Goal: Information Seeking & Learning: Learn about a topic

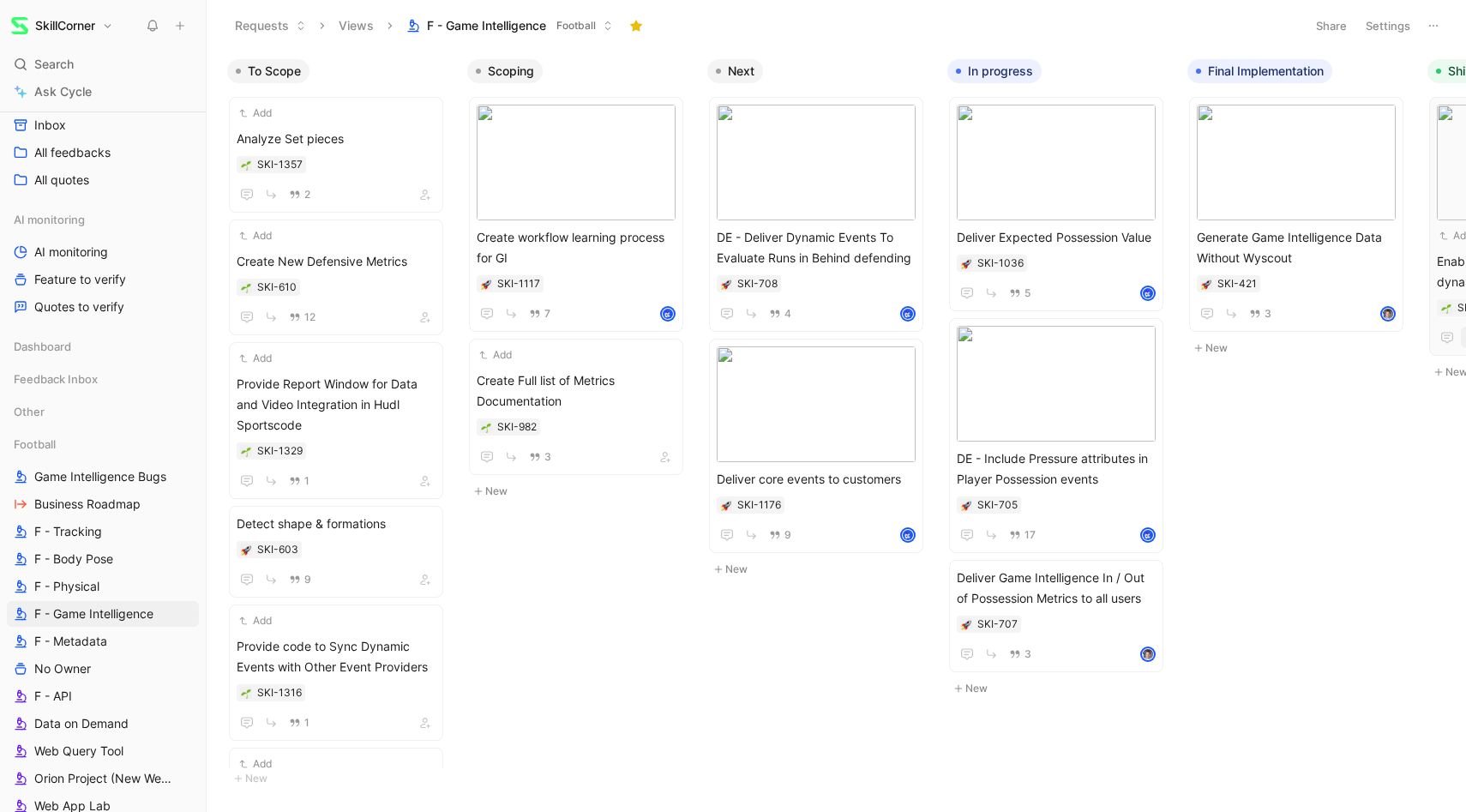
scroll to position [382, 0]
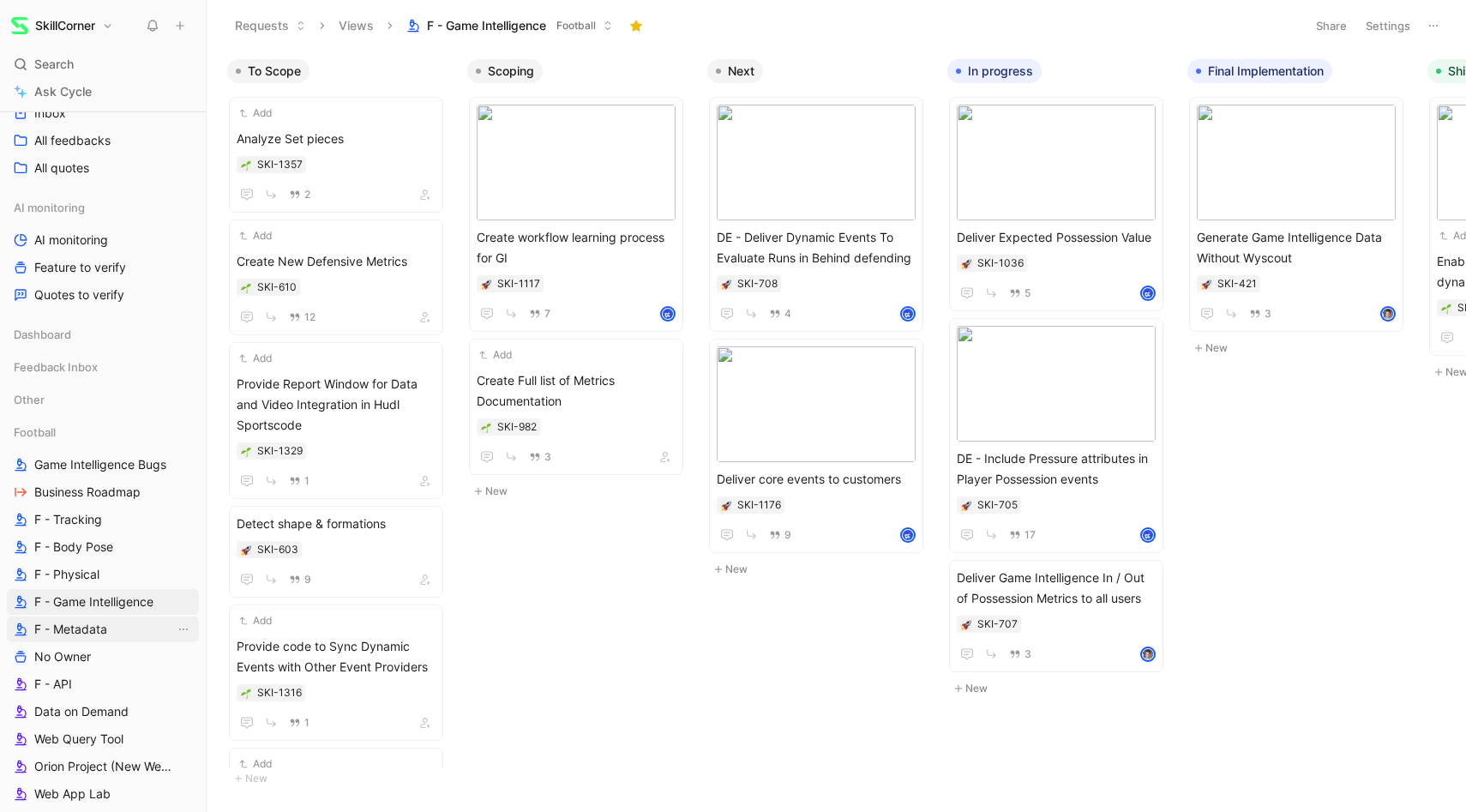
click at [96, 631] on span "F - Metadata" at bounding box center [70, 630] width 73 height 18
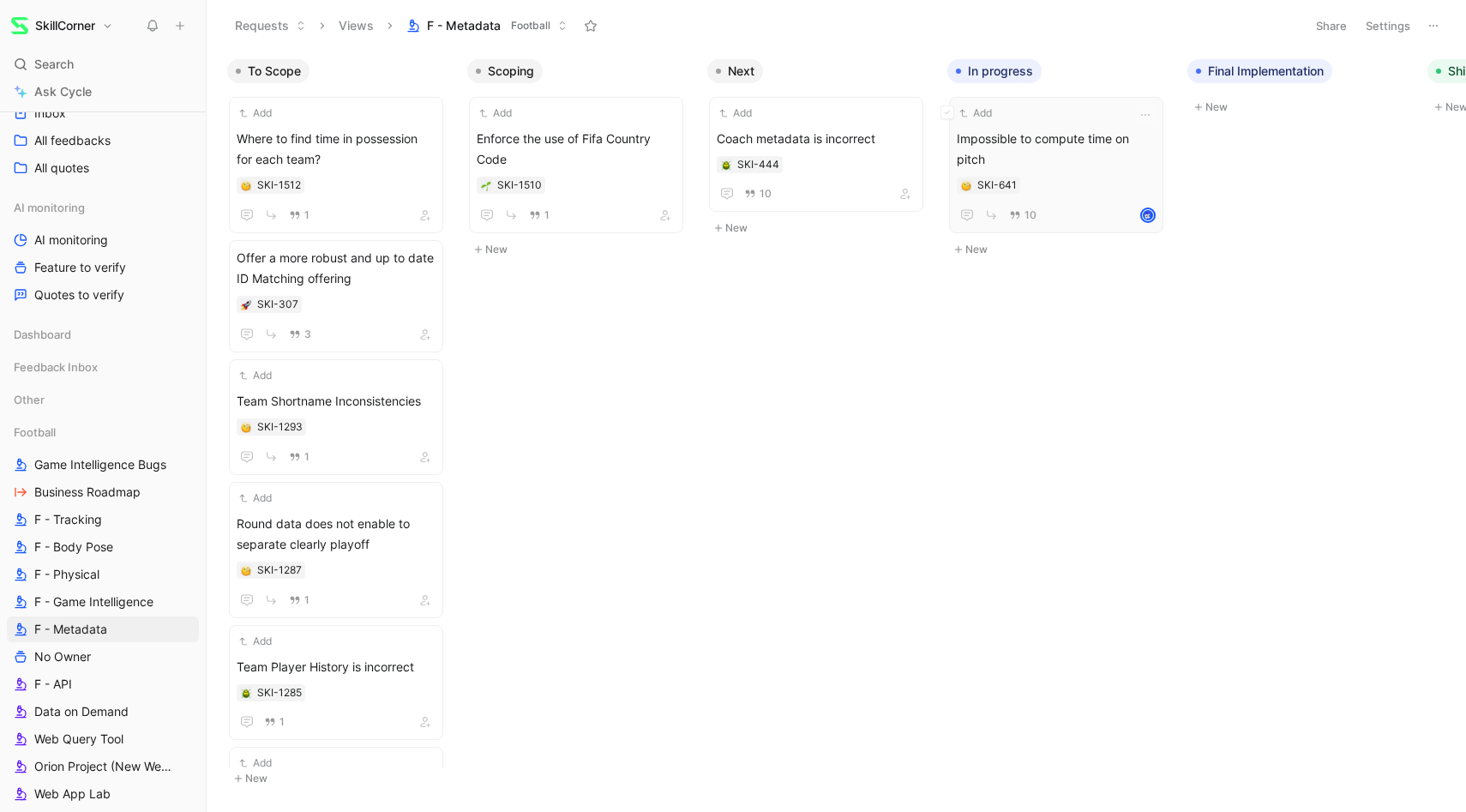
click at [1087, 160] on span "Impossible to compute time on pitch" at bounding box center [1057, 149] width 199 height 41
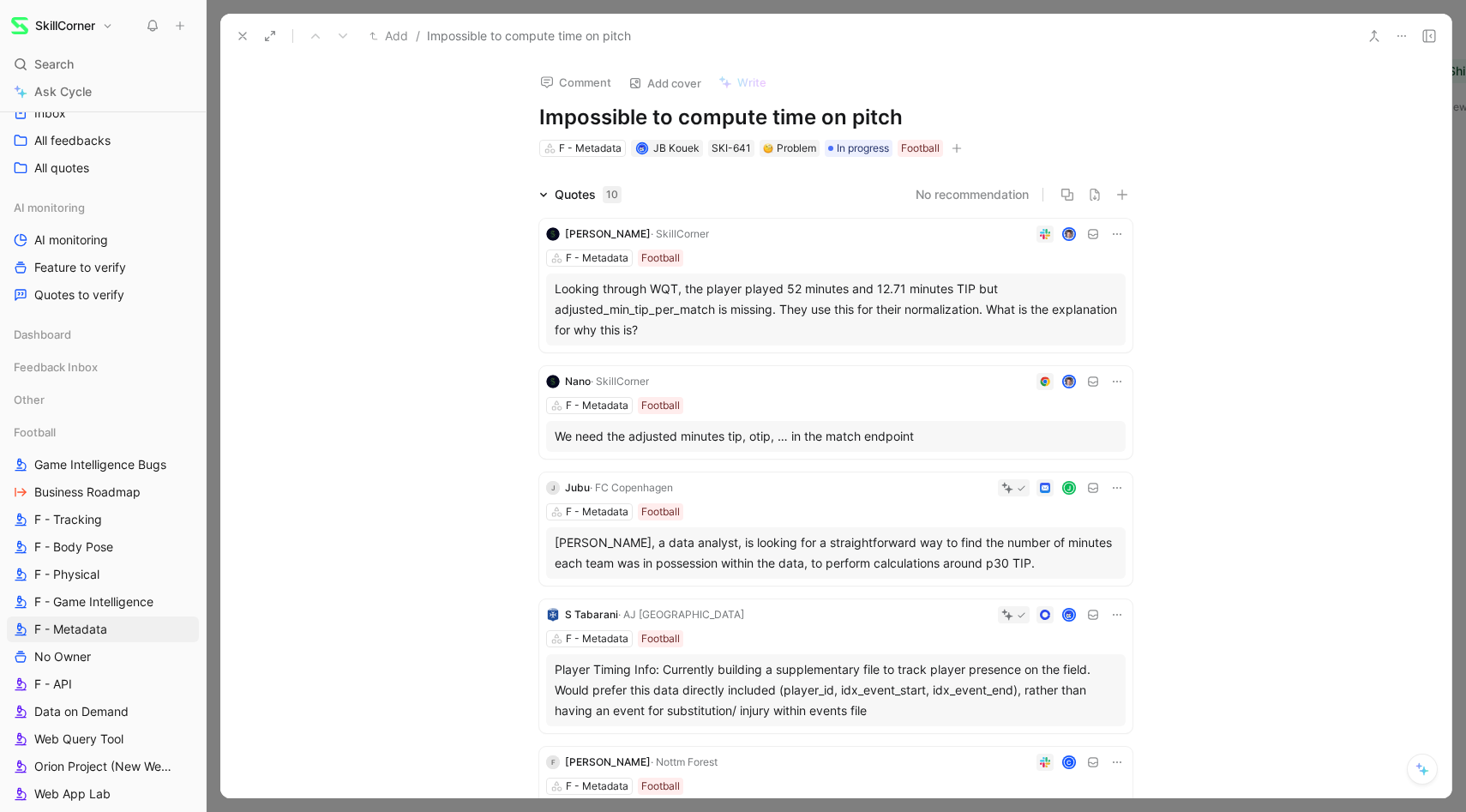
click at [867, 317] on div "Looking through WQT, the player played 52 minutes and 12.71 minutes TIP but adj…" at bounding box center [835, 309] width 562 height 61
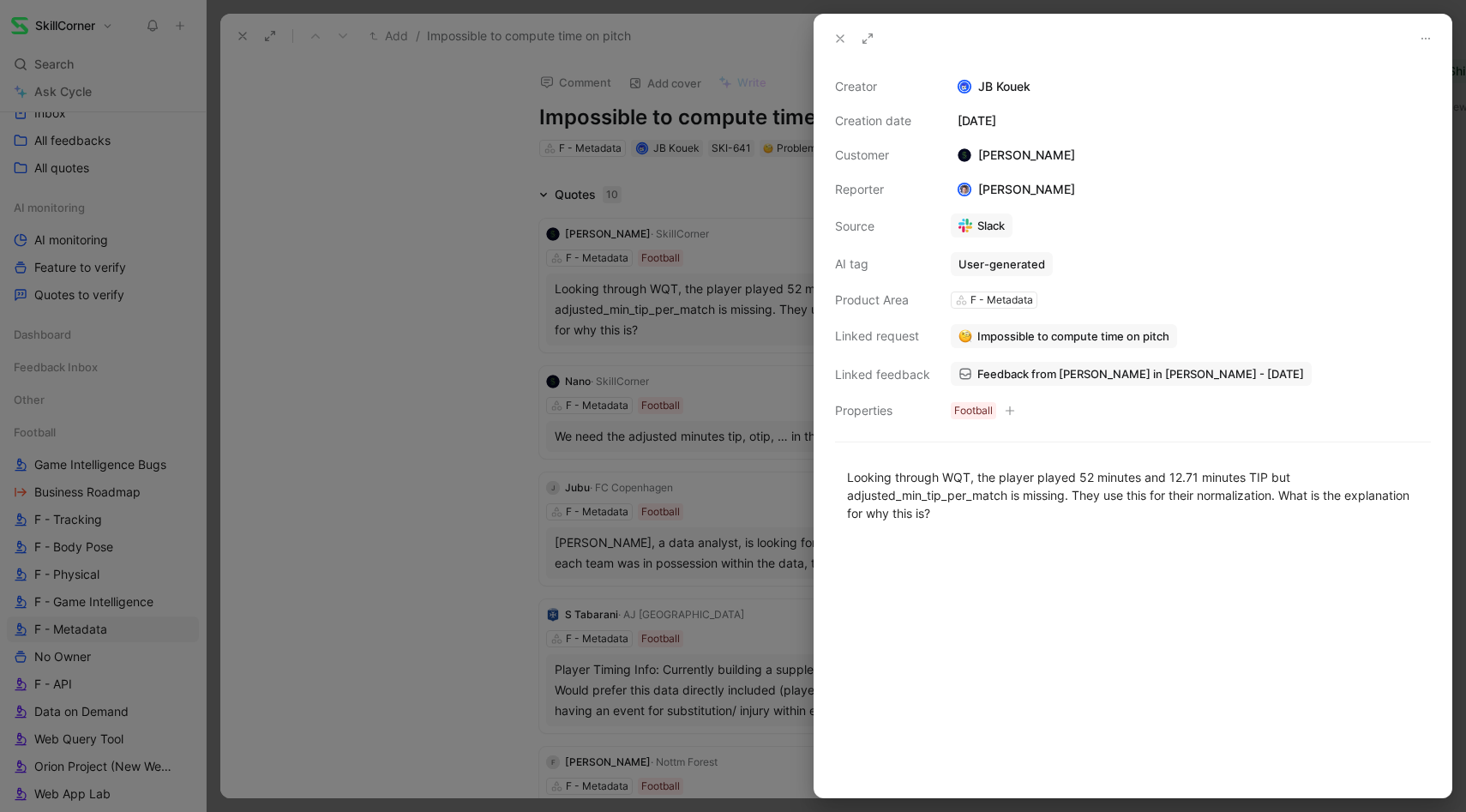
click at [426, 409] on div at bounding box center [733, 406] width 1466 height 812
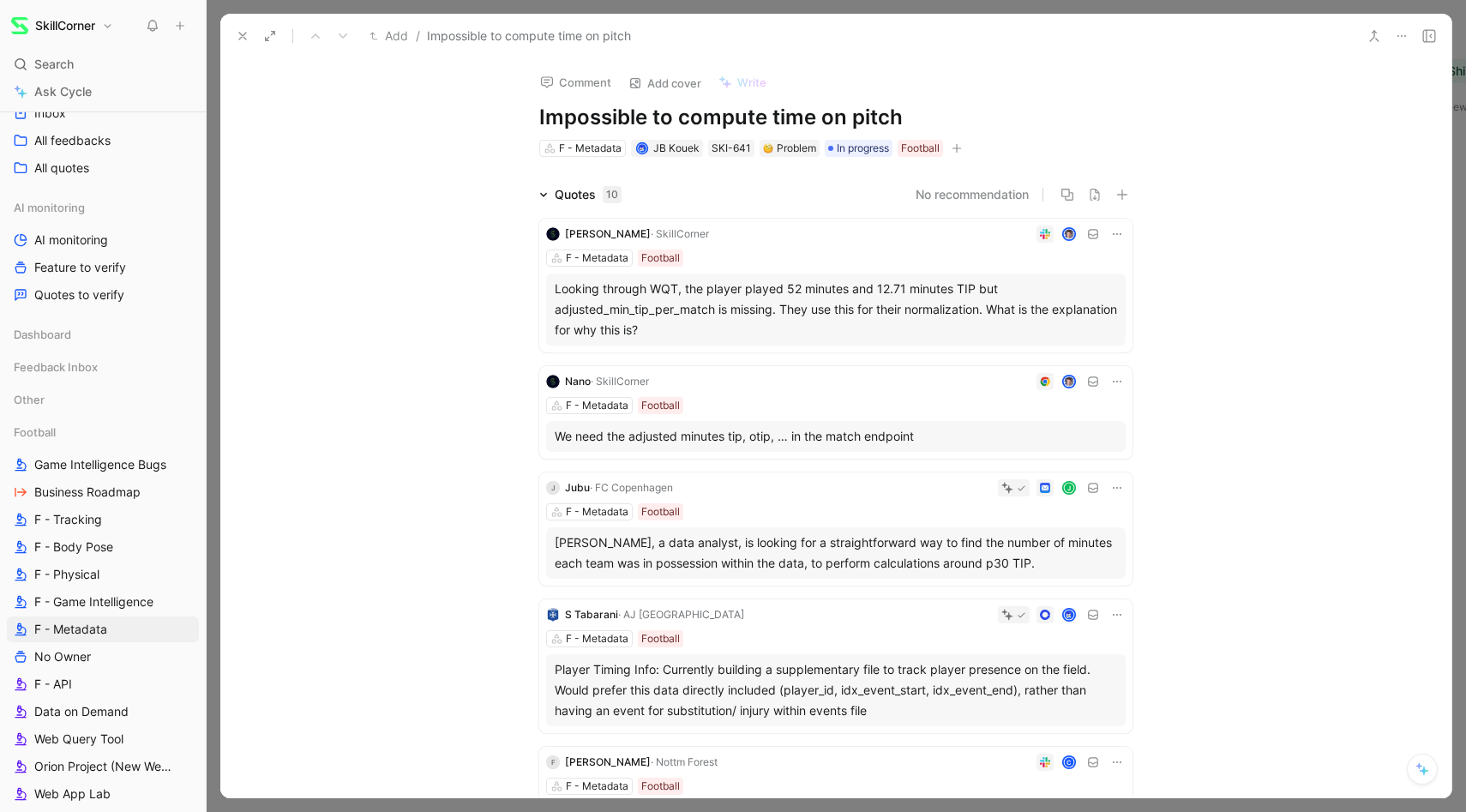
click at [772, 402] on div "F - Metadata Football" at bounding box center [835, 406] width 580 height 18
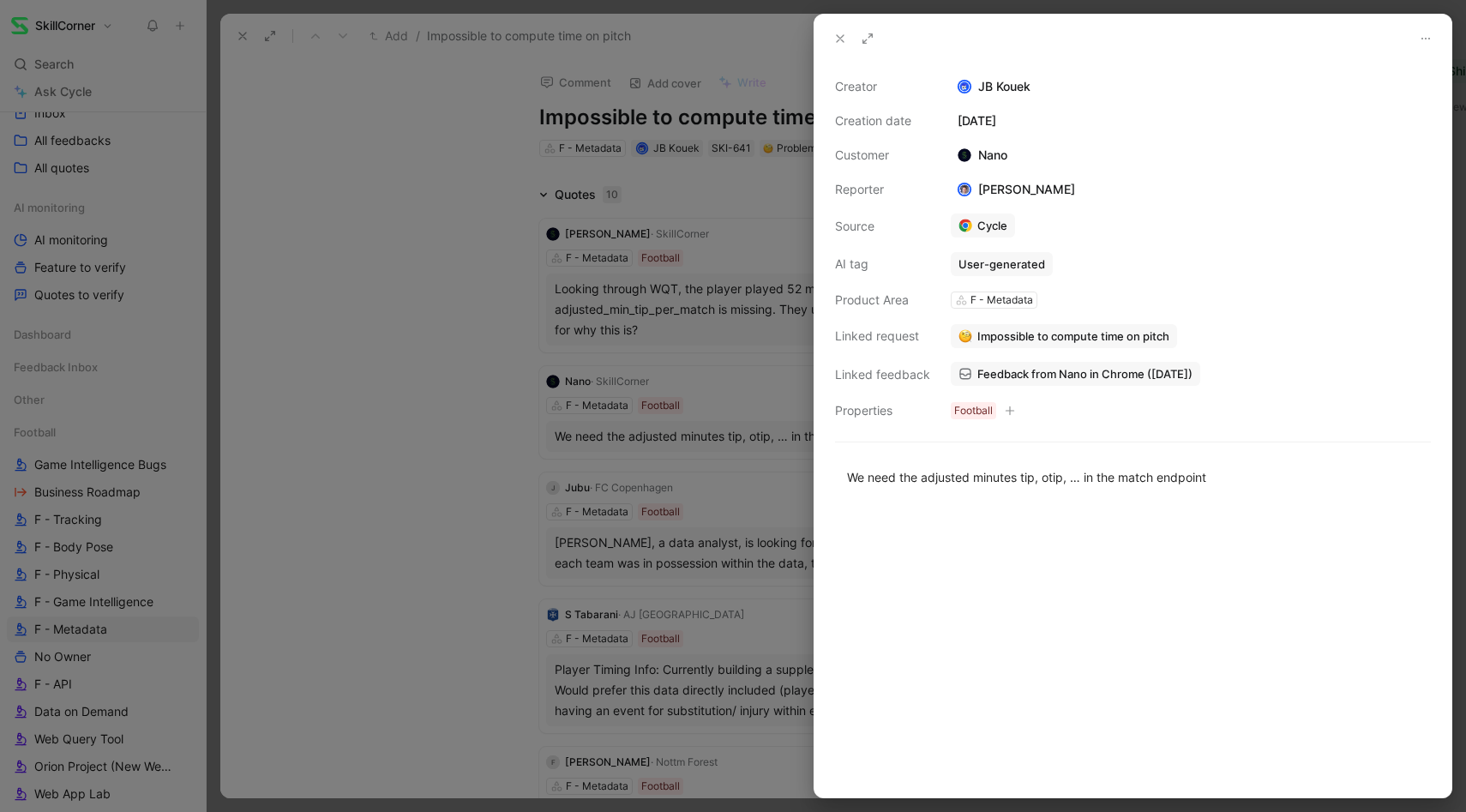
click at [323, 368] on div at bounding box center [733, 406] width 1466 height 812
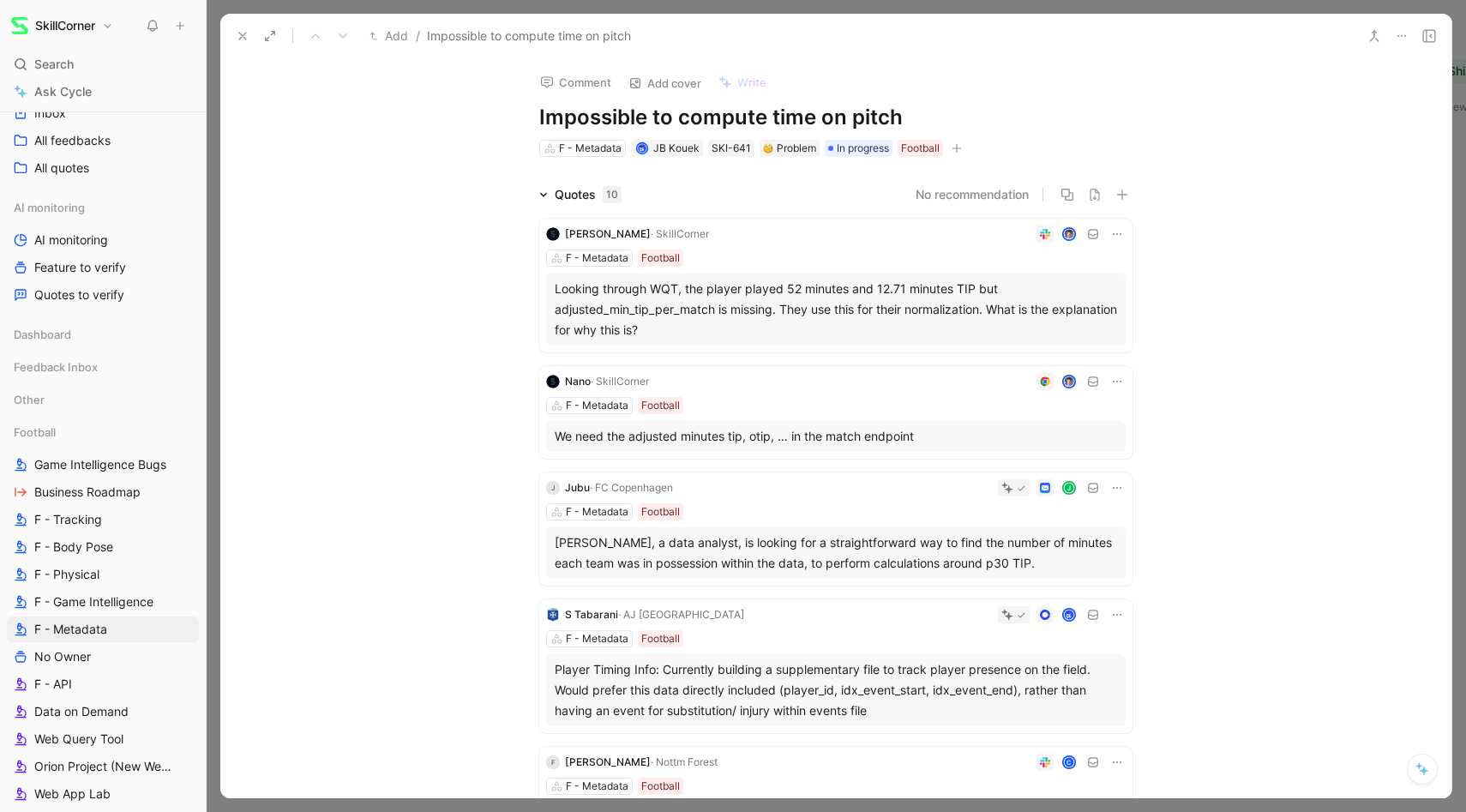
click at [242, 39] on icon at bounding box center [243, 36] width 14 height 14
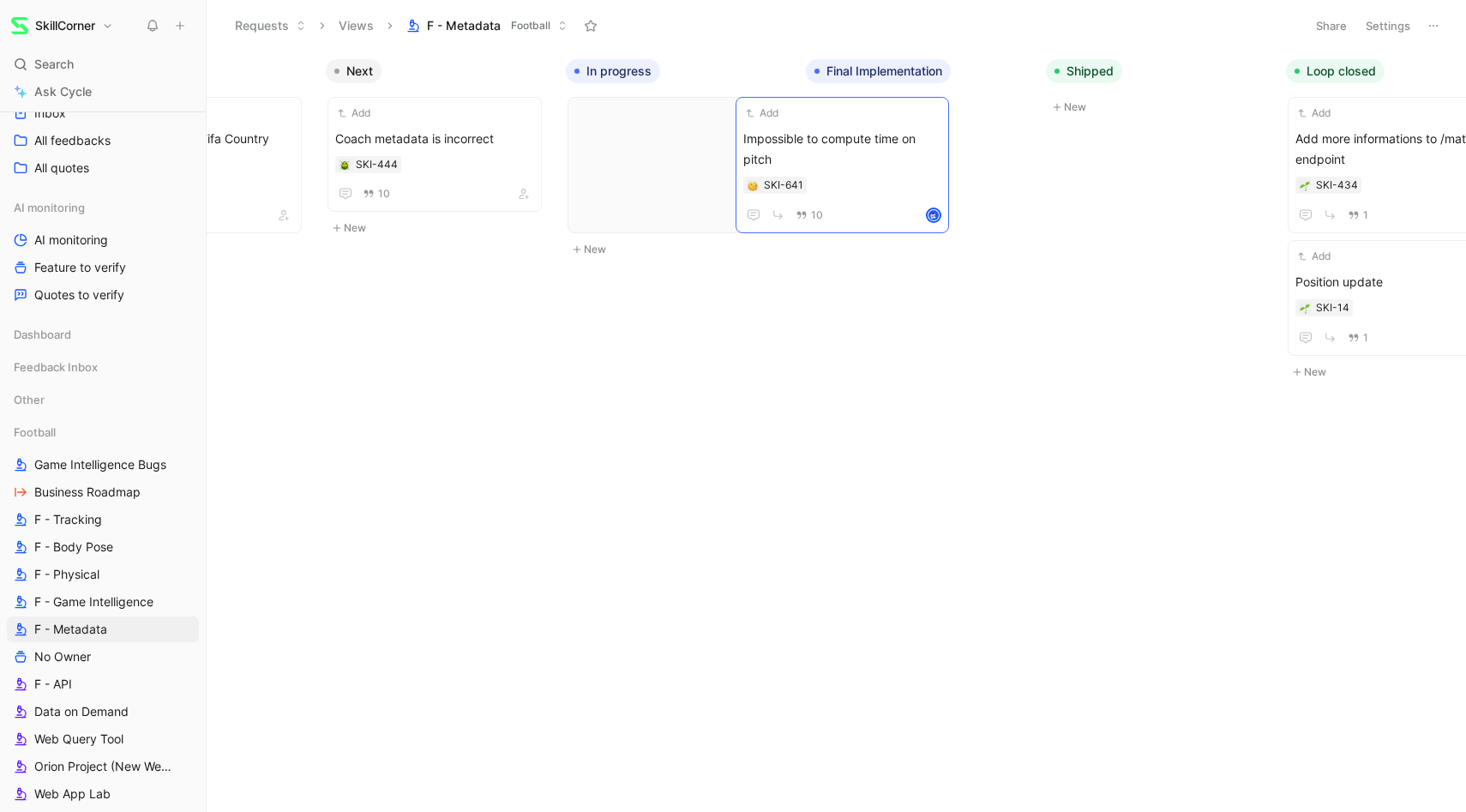
scroll to position [0, 467]
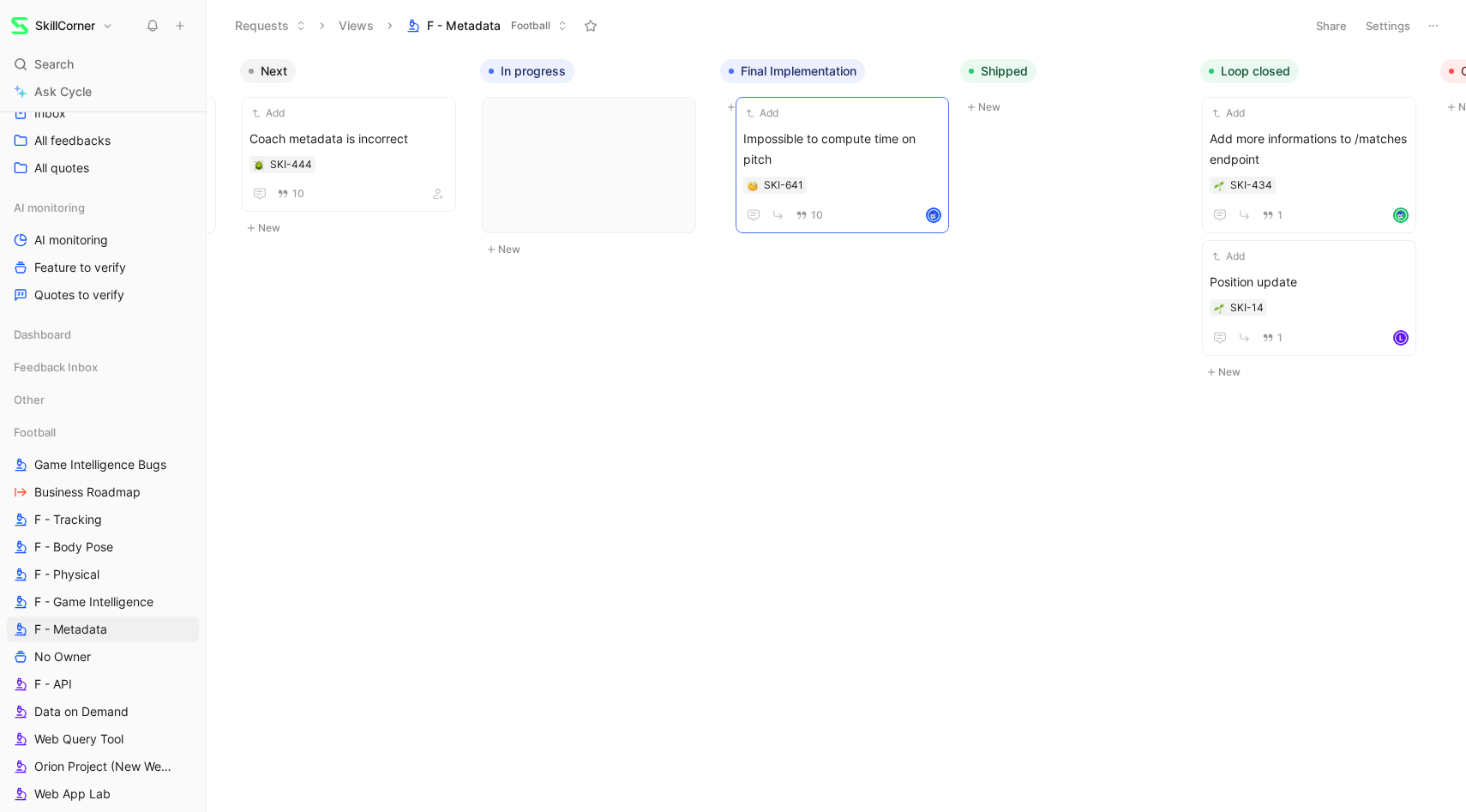
drag, startPoint x: 704, startPoint y: 124, endPoint x: 870, endPoint y: 118, distance: 166.1
